Goal: Check status: Check status

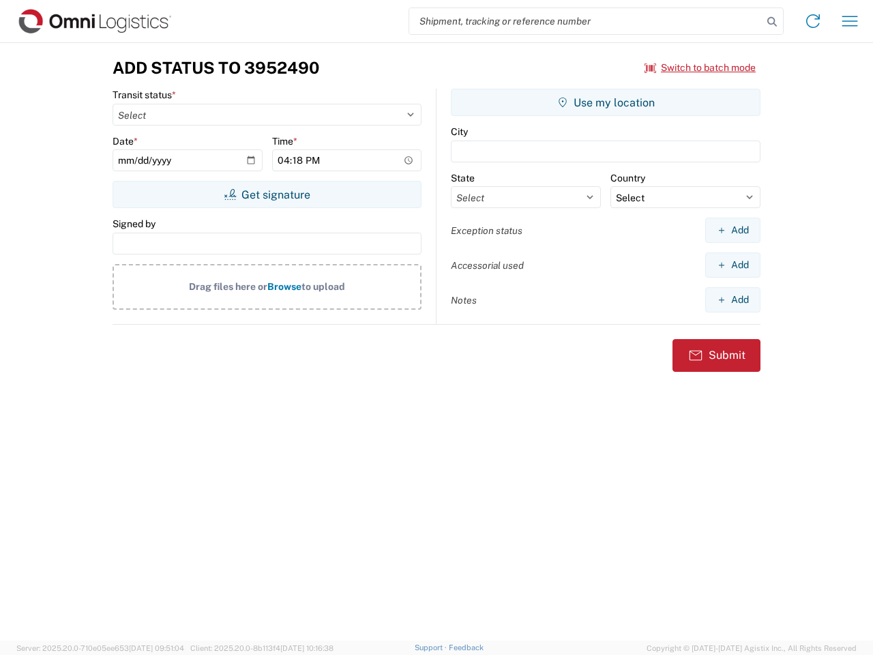
click at [586, 21] on input "search" at bounding box center [585, 21] width 353 height 26
click at [772, 22] on icon at bounding box center [772, 21] width 19 height 19
click at [813, 21] on icon at bounding box center [813, 21] width 22 height 22
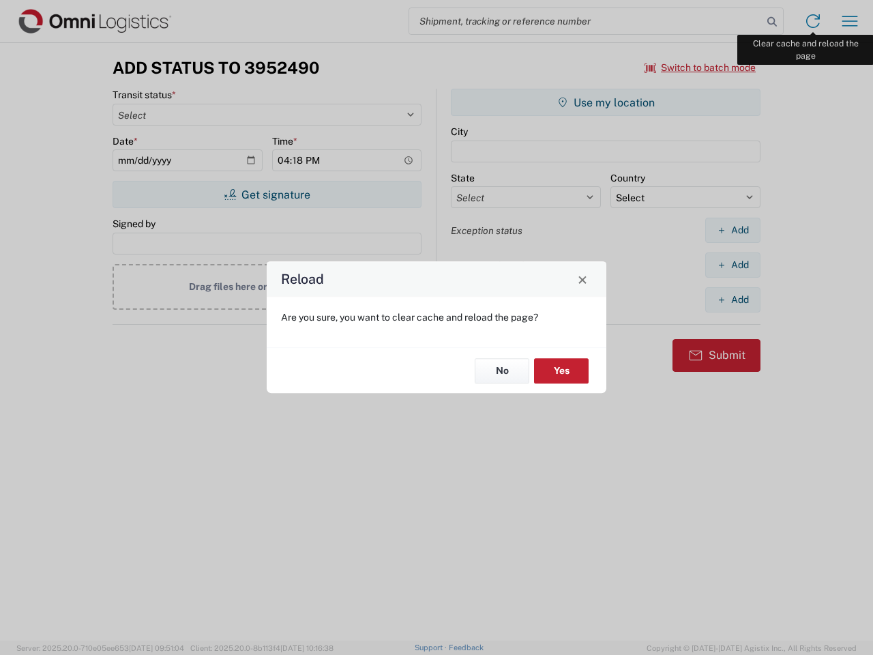
click at [850, 21] on div "Reload Are you sure, you want to clear cache and reload the page? No Yes" at bounding box center [436, 327] width 873 height 655
click at [701, 68] on div "Reload Are you sure, you want to clear cache and reload the page? No Yes" at bounding box center [436, 327] width 873 height 655
click at [267, 194] on div "Reload Are you sure, you want to clear cache and reload the page? No Yes" at bounding box center [436, 327] width 873 height 655
click at [606, 102] on div "Reload Are you sure, you want to clear cache and reload the page? No Yes" at bounding box center [436, 327] width 873 height 655
click at [733, 230] on div "Reload Are you sure, you want to clear cache and reload the page? No Yes" at bounding box center [436, 327] width 873 height 655
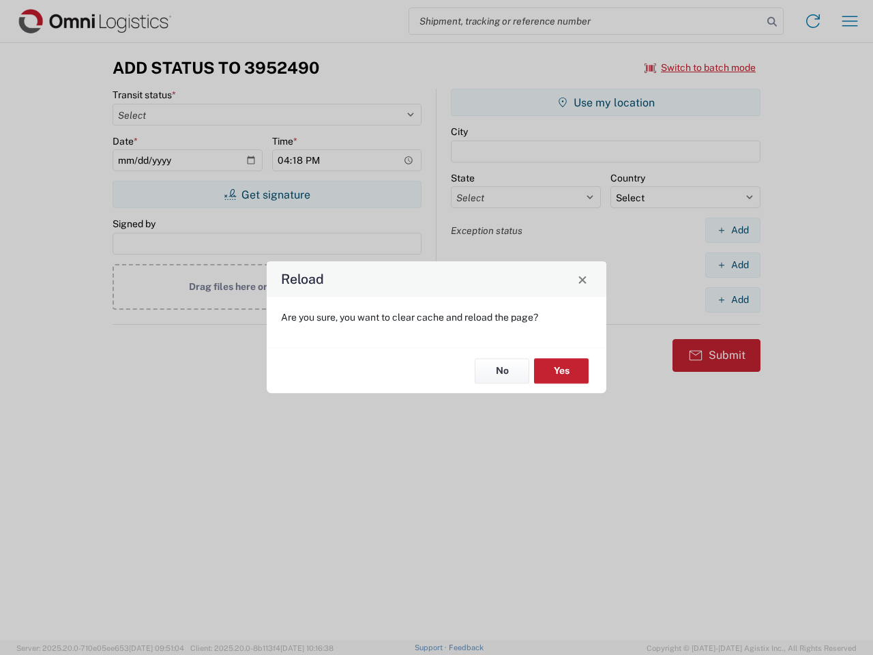
click at [733, 265] on div "Reload Are you sure, you want to clear cache and reload the page? No Yes" at bounding box center [436, 327] width 873 height 655
click at [733, 300] on div "Reload Are you sure, you want to clear cache and reload the page? No Yes" at bounding box center [436, 327] width 873 height 655
